Goal: Transaction & Acquisition: Purchase product/service

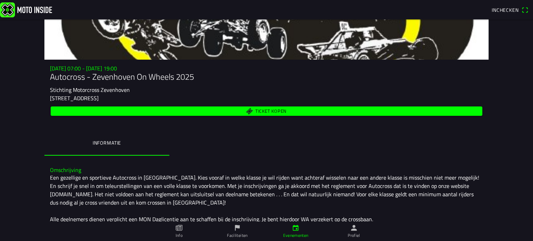
scroll to position [35, 0]
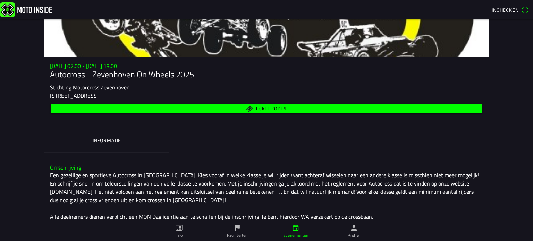
click at [204, 107] on span "Ticket kopen" at bounding box center [267, 108] width 424 height 9
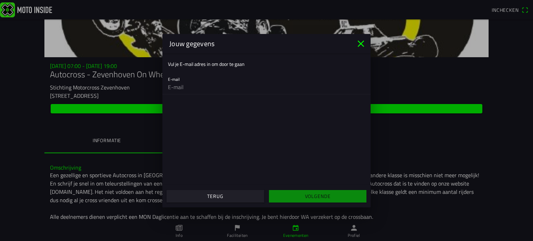
click at [358, 41] on icon "close" at bounding box center [361, 43] width 7 height 7
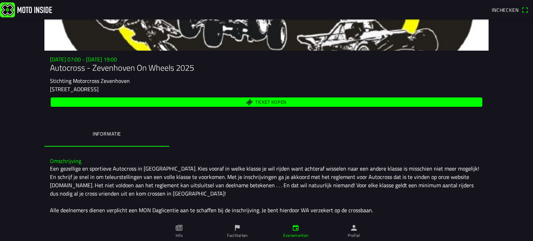
scroll to position [40, 0]
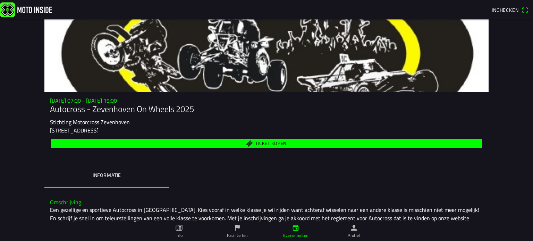
click at [168, 141] on span "Ticket kopen" at bounding box center [267, 143] width 424 height 9
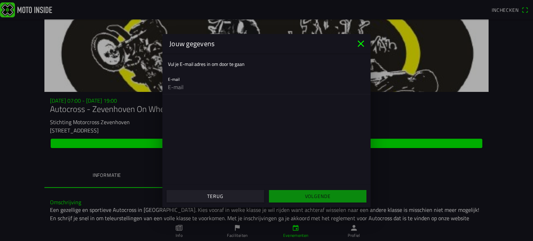
click at [205, 87] on input "email" at bounding box center [266, 87] width 197 height 14
type input "[EMAIL_ADDRESS][DOMAIN_NAME]"
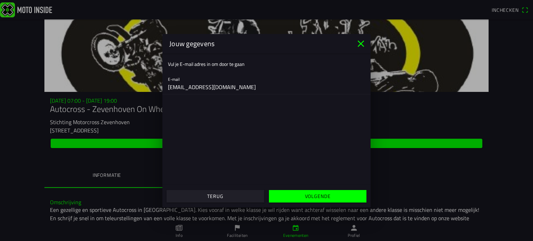
click at [0, 0] on slot "Volgende" at bounding box center [0, 0] width 0 height 0
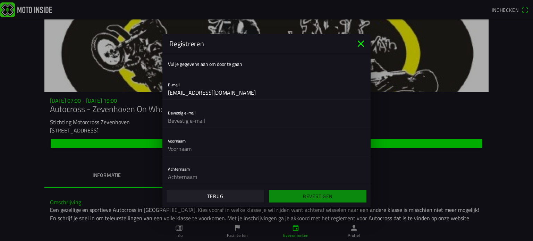
click at [212, 120] on input "text" at bounding box center [266, 121] width 197 height 14
type input "[EMAIL_ADDRESS][DOMAIN_NAME]"
type input "[PERSON_NAME]"
type input "Keyzer"
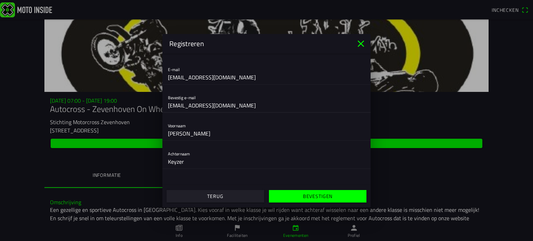
scroll to position [56, 0]
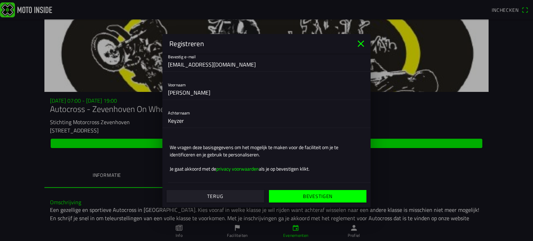
click at [0, 0] on slot "Bevestigen" at bounding box center [0, 0] width 0 height 0
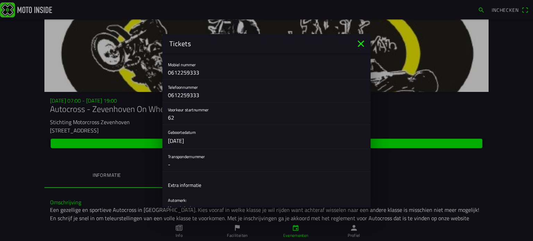
scroll to position [139, 0]
click at [359, 42] on icon "close" at bounding box center [361, 43] width 7 height 7
